Goal: Task Accomplishment & Management: Complete application form

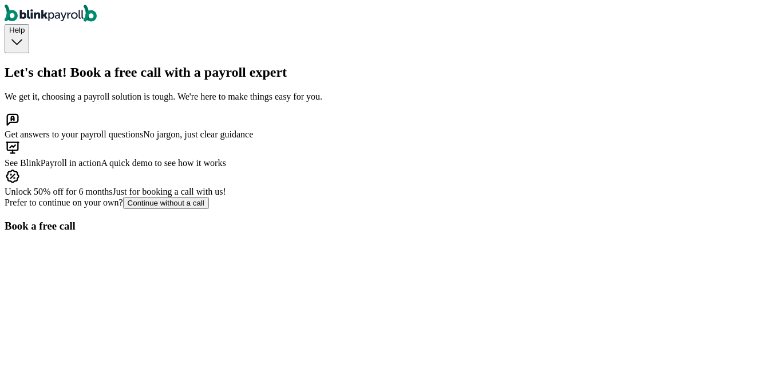
click at [25, 26] on span "Help" at bounding box center [16, 30] width 15 height 9
